Goal: Task Accomplishment & Management: Manage account settings

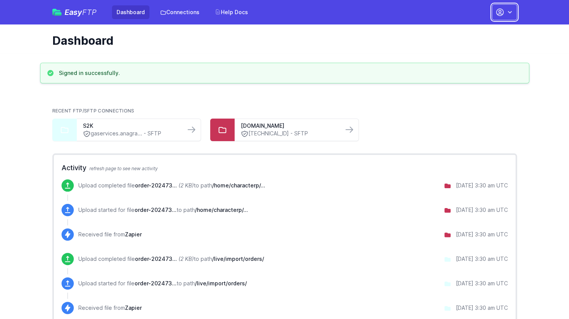
click at [503, 8] on icon "button" at bounding box center [499, 12] width 9 height 9
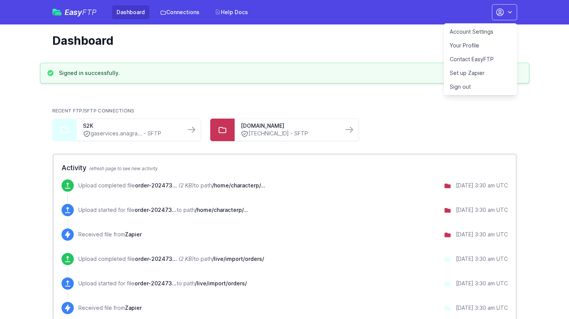
click at [467, 31] on link "Account Settings" at bounding box center [480, 32] width 73 height 14
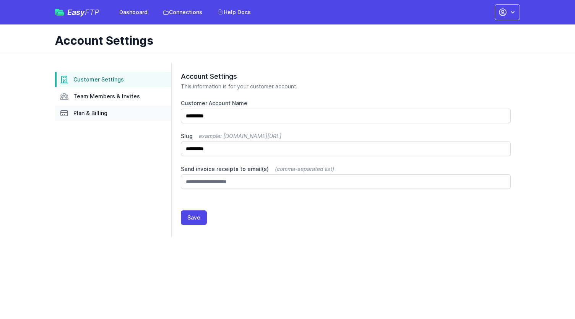
click at [102, 118] on link "Plan & Billing" at bounding box center [113, 112] width 116 height 15
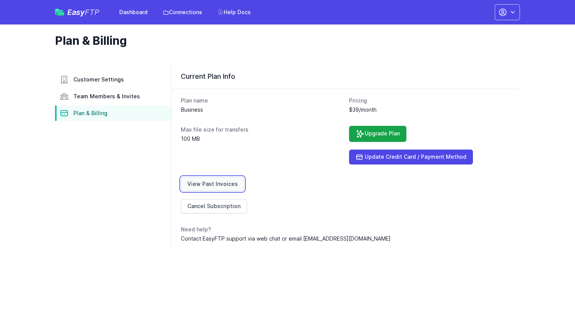
click at [212, 178] on link "View Past Invoices" at bounding box center [212, 184] width 63 height 15
